Goal: Navigation & Orientation: Find specific page/section

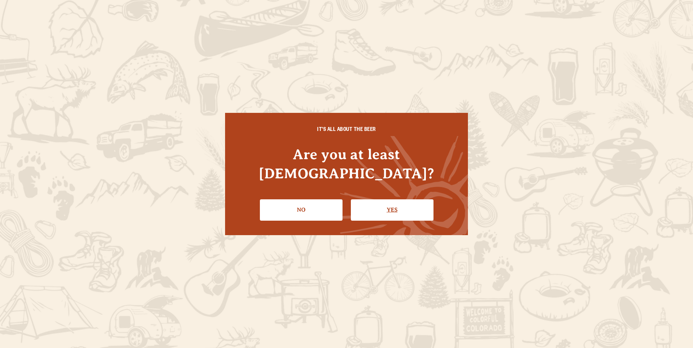
click at [392, 204] on link "Yes" at bounding box center [392, 210] width 83 height 21
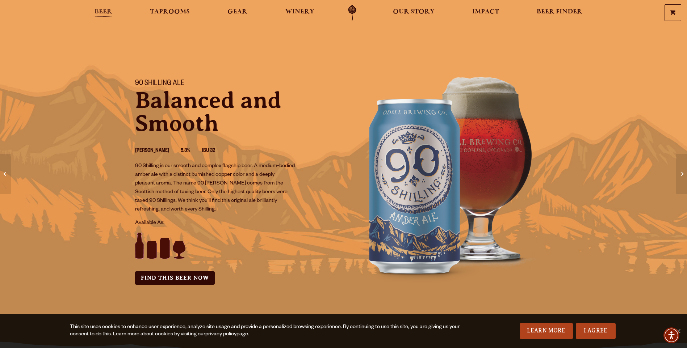
click at [106, 13] on span "Beer" at bounding box center [104, 12] width 18 height 6
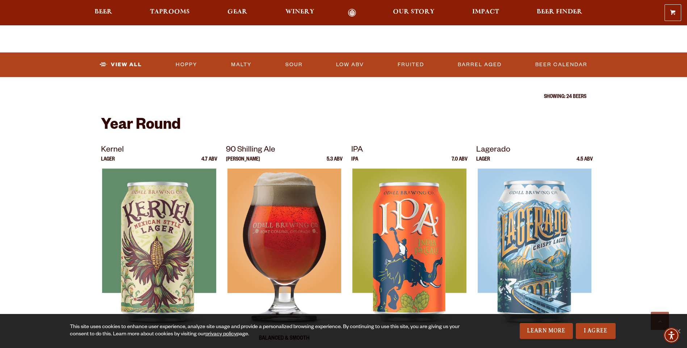
scroll to position [254, 0]
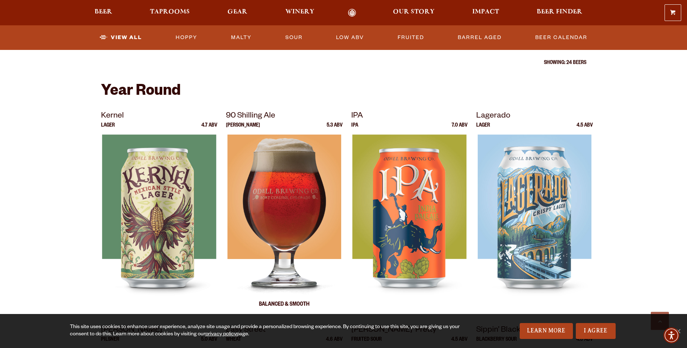
click at [278, 214] on img at bounding box center [284, 225] width 114 height 181
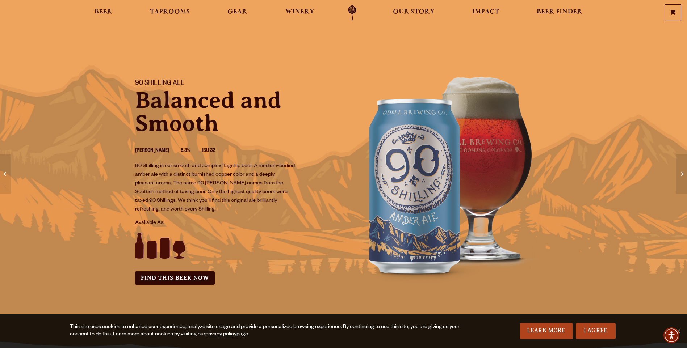
click at [167, 277] on link "Find this Beer Now" at bounding box center [175, 278] width 80 height 13
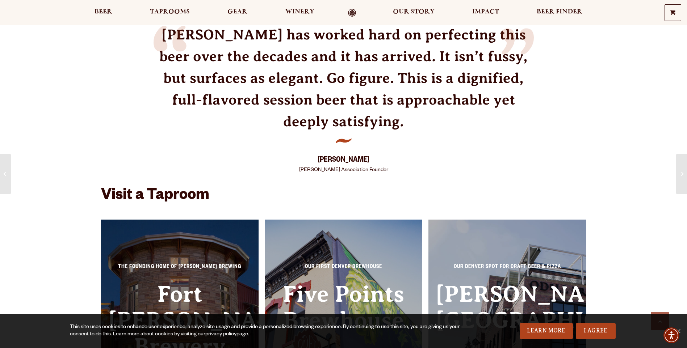
scroll to position [978, 0]
